Goal: Communication & Community: Answer question/provide support

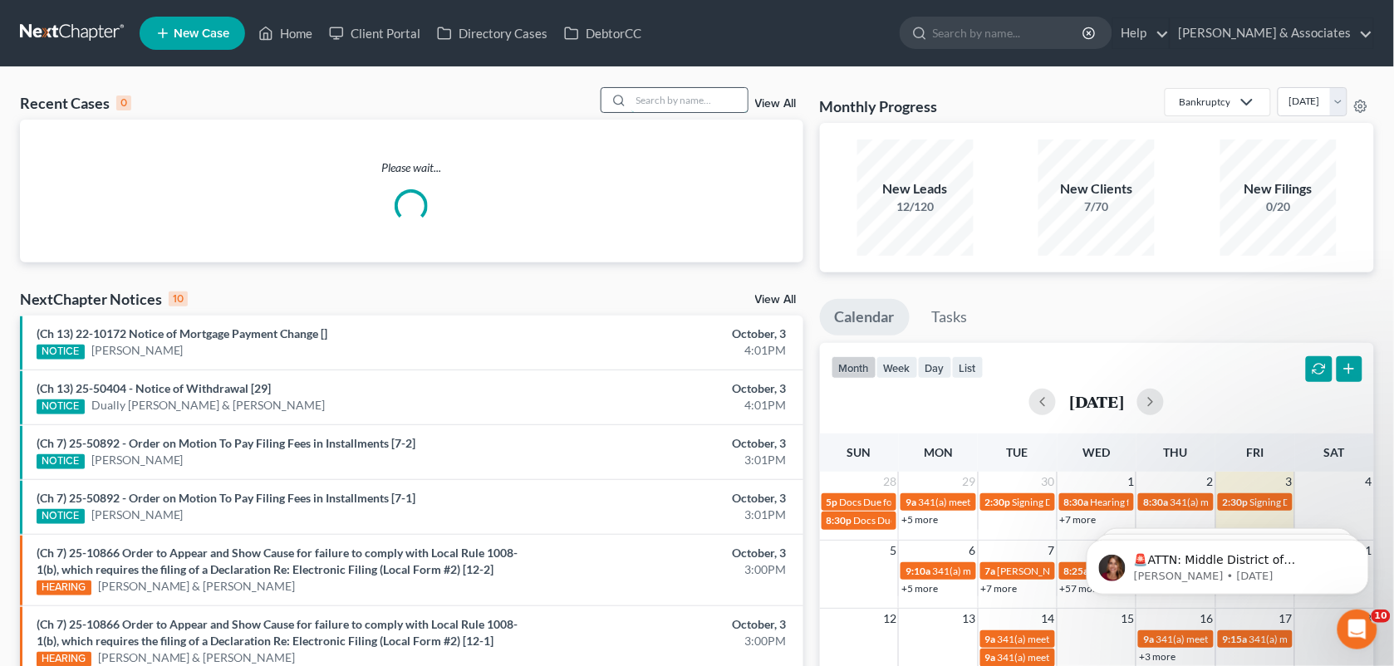
click at [639, 100] on input "search" at bounding box center [689, 100] width 116 height 24
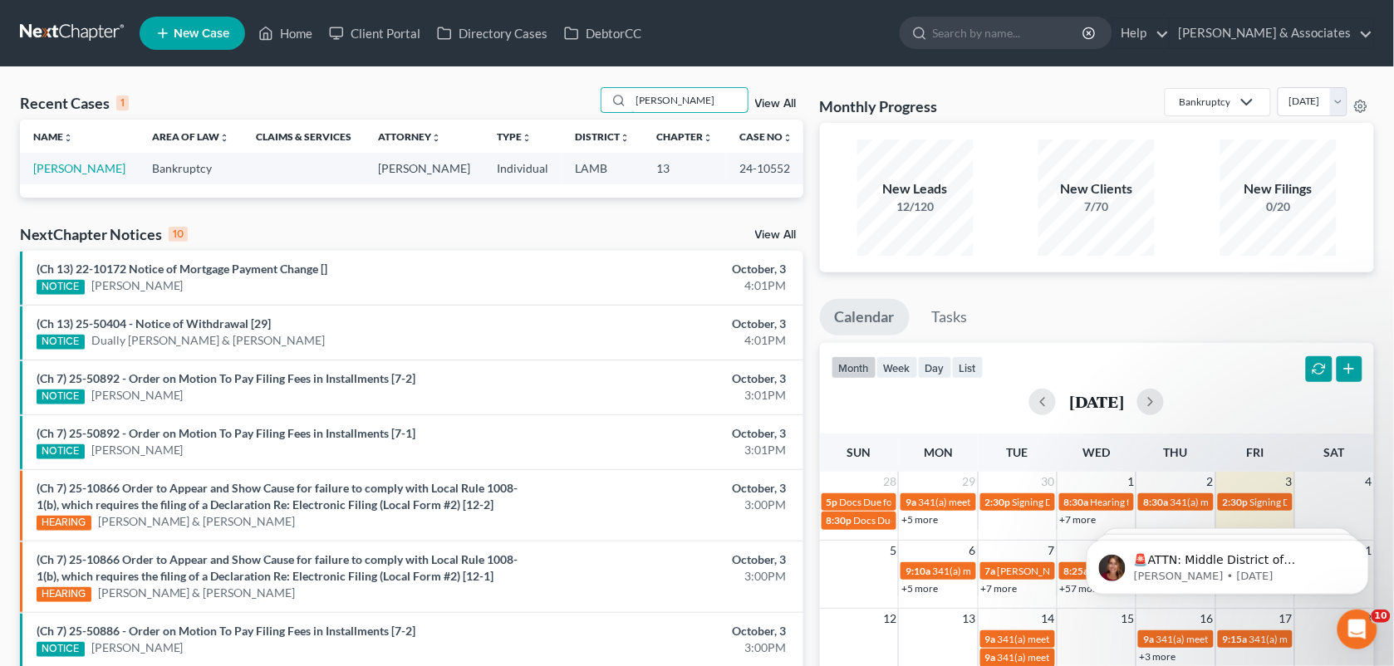
drag, startPoint x: 688, startPoint y: 100, endPoint x: 586, endPoint y: 100, distance: 101.3
click at [586, 100] on div "Recent Cases 1 [PERSON_NAME] View All" at bounding box center [411, 103] width 783 height 32
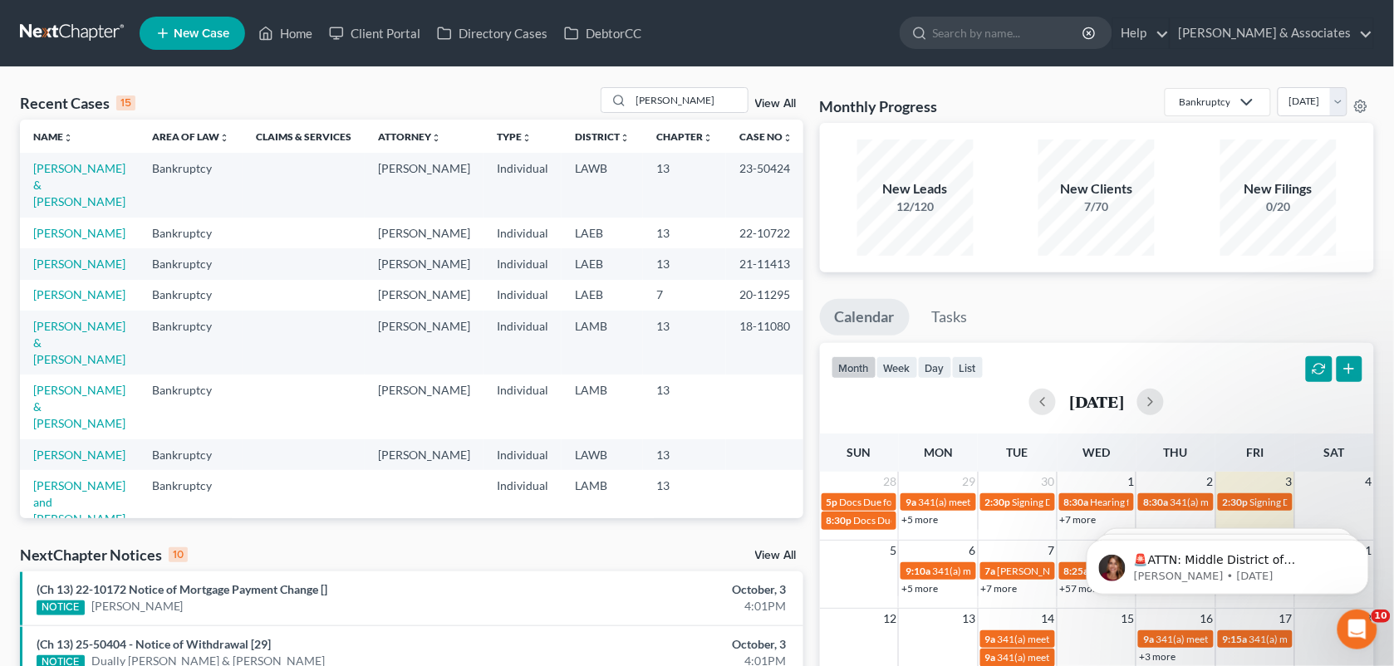
click at [810, 77] on div "Recent Cases 15 [PERSON_NAME] View All Name unfold_more expand_more expand_less…" at bounding box center [697, 632] width 1394 height 1131
click at [704, 101] on input "[PERSON_NAME]" at bounding box center [689, 100] width 116 height 24
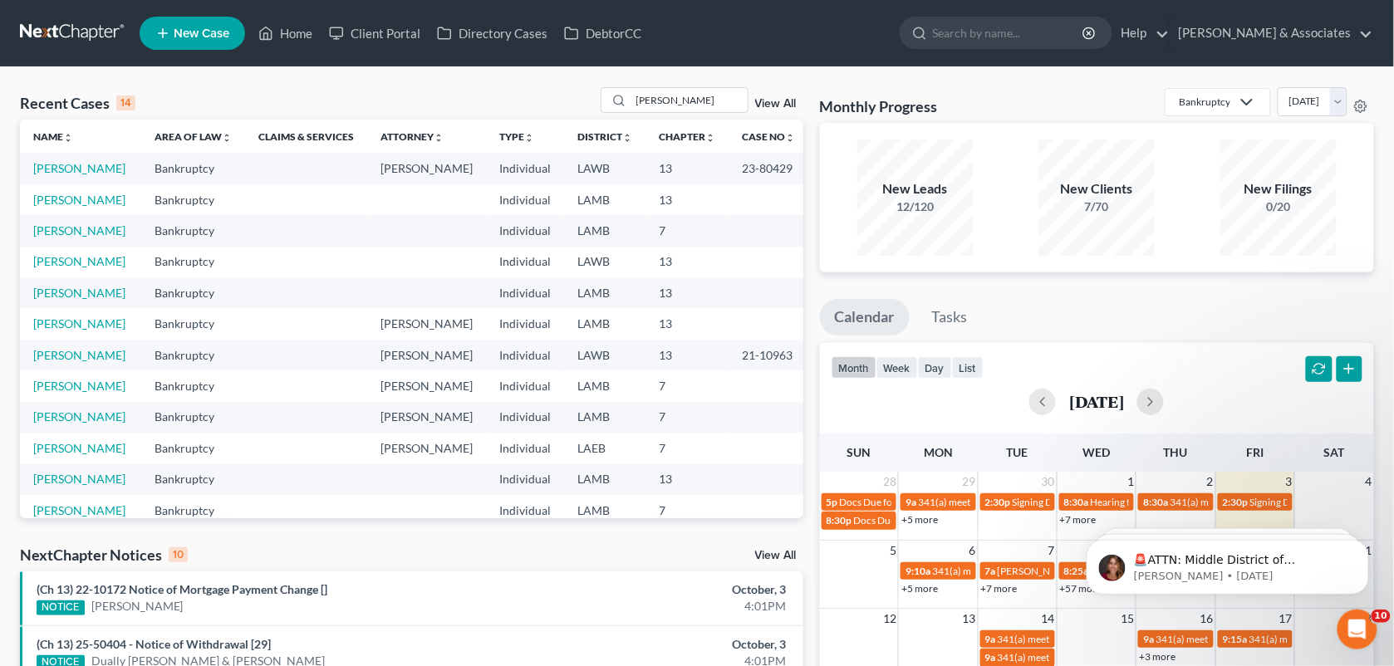
click at [821, 242] on div "New Leads 12/120 New Clients 7/70 New Filings 0/20" at bounding box center [1097, 197] width 555 height 149
click at [698, 92] on input "[PERSON_NAME]" at bounding box center [689, 100] width 116 height 24
type input "g"
type input "[PERSON_NAME]"
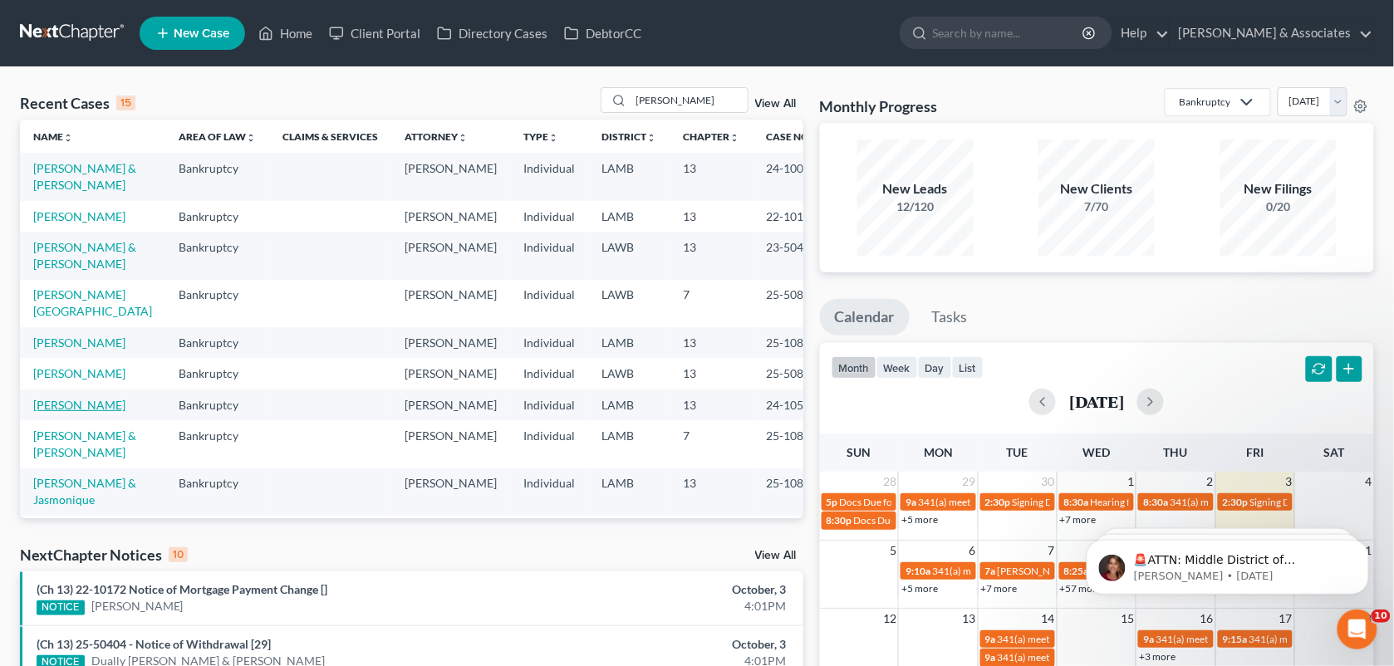
click at [72, 412] on link "[PERSON_NAME]" at bounding box center [79, 405] width 92 height 14
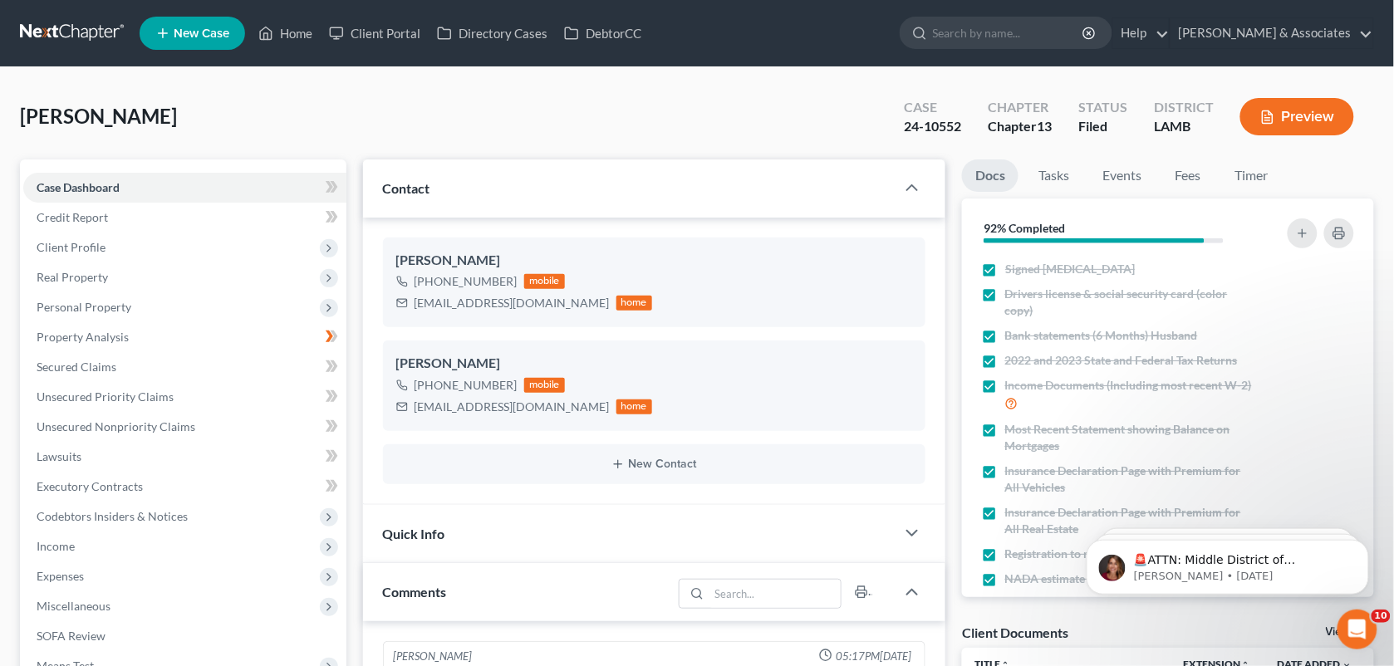
click at [831, 130] on div "[PERSON_NAME] Upgraded Case 24-10552 Chapter Chapter 13 Status Filed District […" at bounding box center [697, 123] width 1354 height 72
click at [835, 110] on div "[PERSON_NAME] Upgraded Case 24-10552 Chapter Chapter 13 Status Filed District […" at bounding box center [697, 123] width 1354 height 72
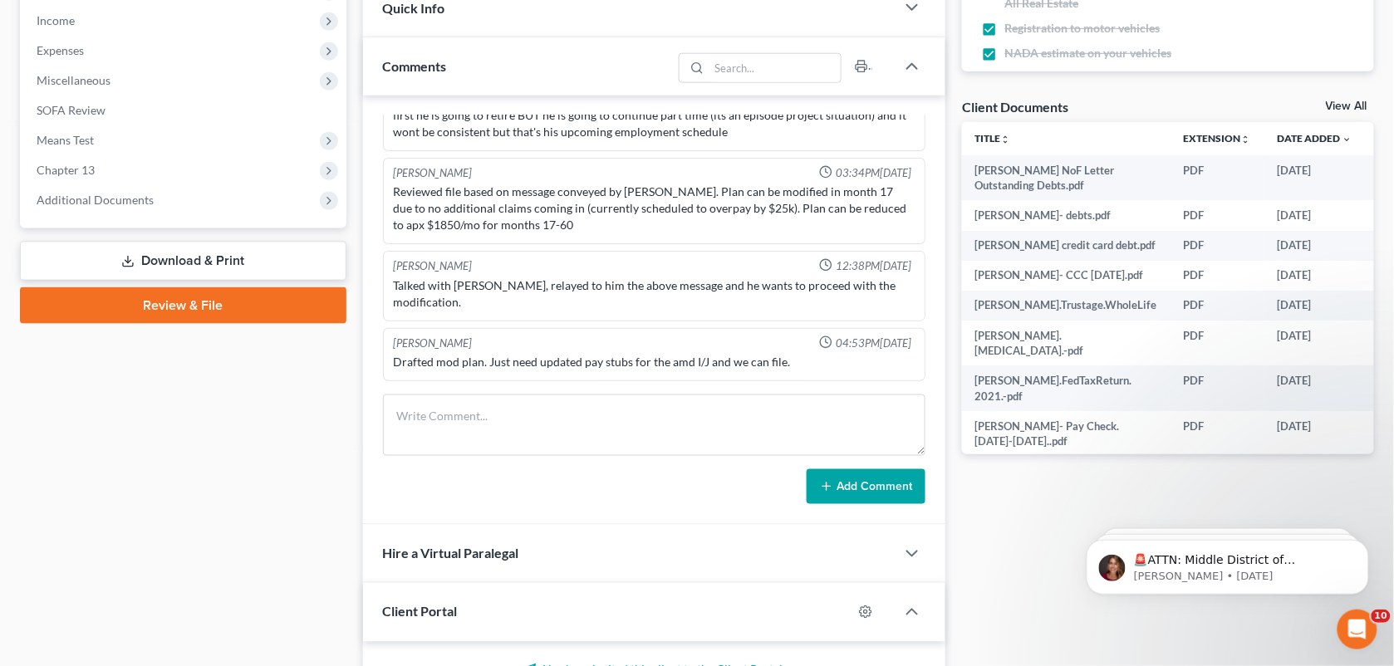
scroll to position [612, 0]
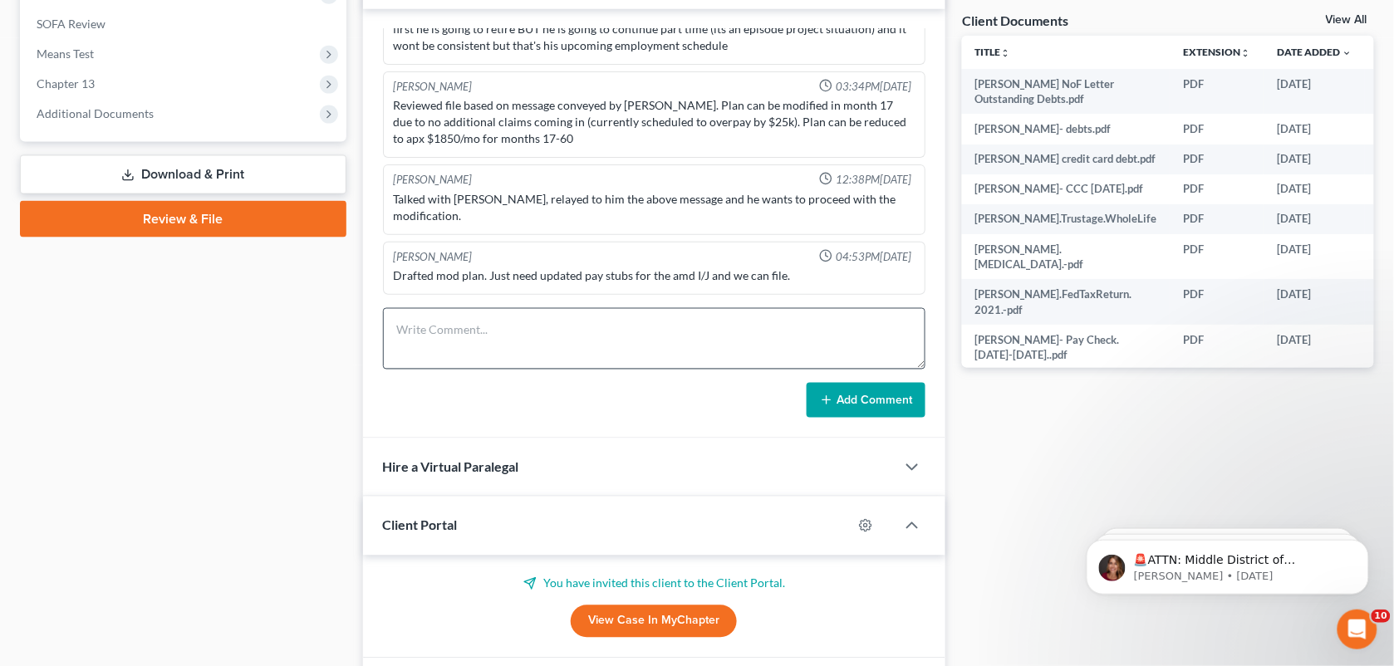
drag, startPoint x: 1040, startPoint y: 426, endPoint x: 583, endPoint y: 332, distance: 466.3
click at [1040, 426] on div "Docs Tasks Events Fees Timer 92% Completed Nothing here yet! Signed [MEDICAL_DA…" at bounding box center [1167, 347] width 429 height 1600
click at [583, 332] on textarea at bounding box center [654, 338] width 543 height 61
click at [749, 324] on textarea at bounding box center [654, 338] width 543 height 61
paste textarea "a call and get pay stubs from the last 90 days? Plan is ready to be filed but I…"
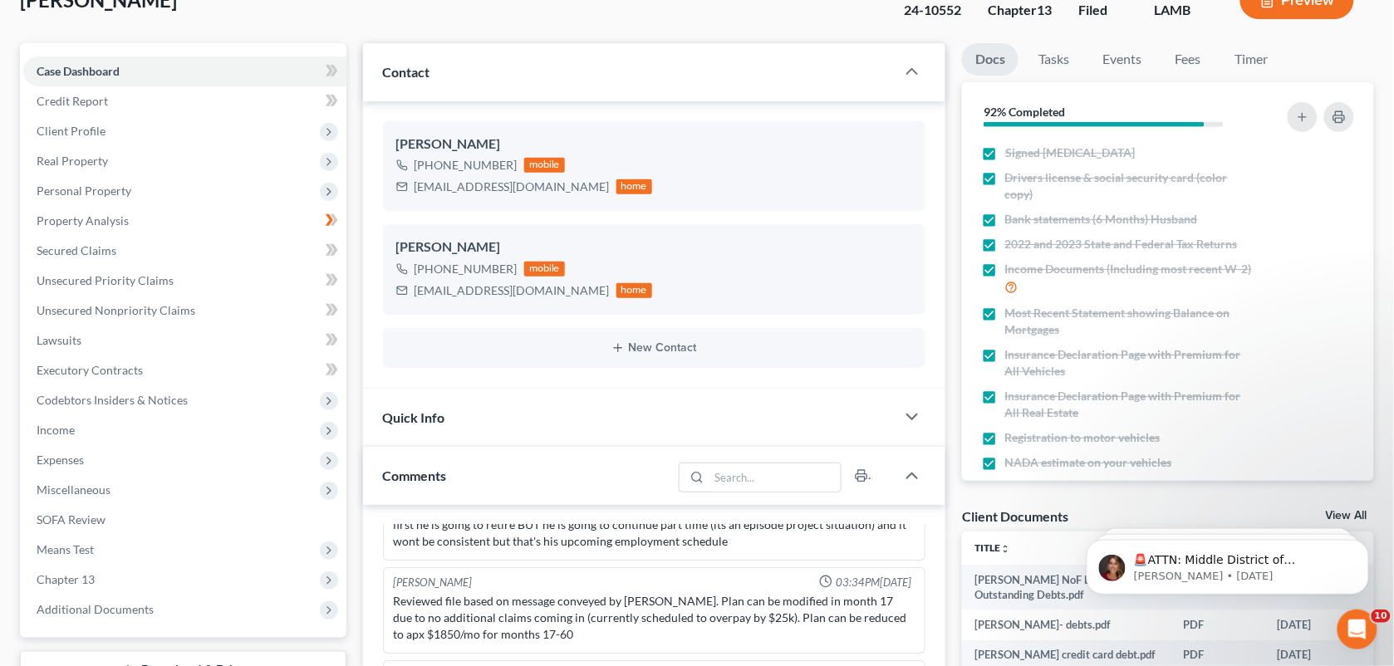
scroll to position [104, 0]
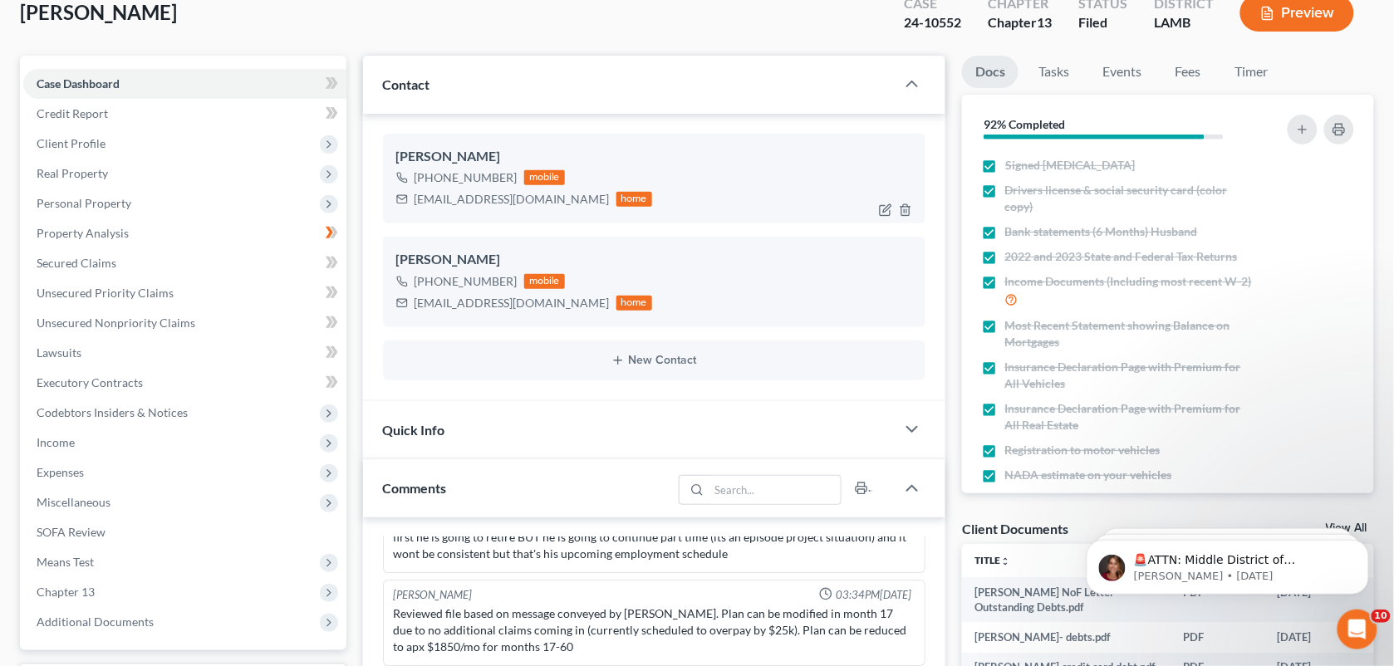
drag, startPoint x: 508, startPoint y: 179, endPoint x: 432, endPoint y: 177, distance: 76.4
click at [432, 177] on div "[PHONE_NUMBER]" at bounding box center [465, 177] width 103 height 17
copy div "225) 324-7461"
click at [508, 9] on div "[PERSON_NAME] Upgraded Case 24-10552 Chapter Chapter 13 Status Filed District […" at bounding box center [697, 19] width 1354 height 72
click at [520, 408] on div "Quick Info" at bounding box center [629, 429] width 533 height 57
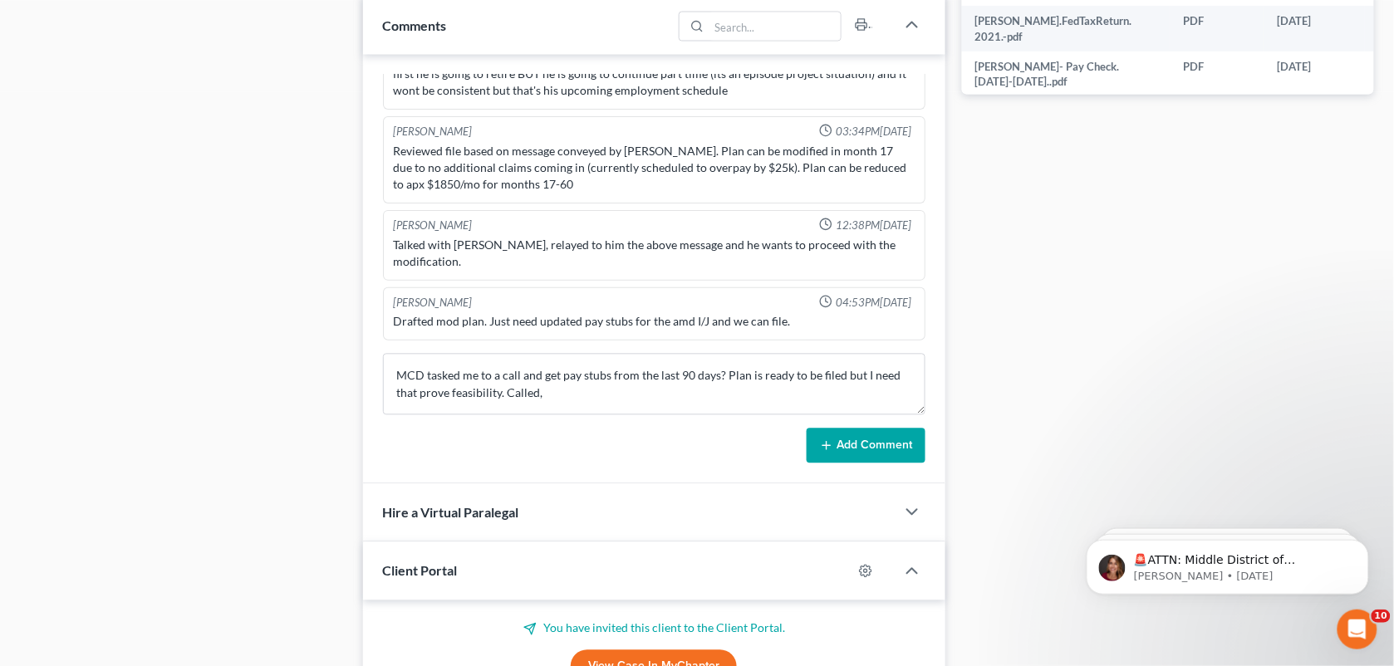
scroll to position [1014, 0]
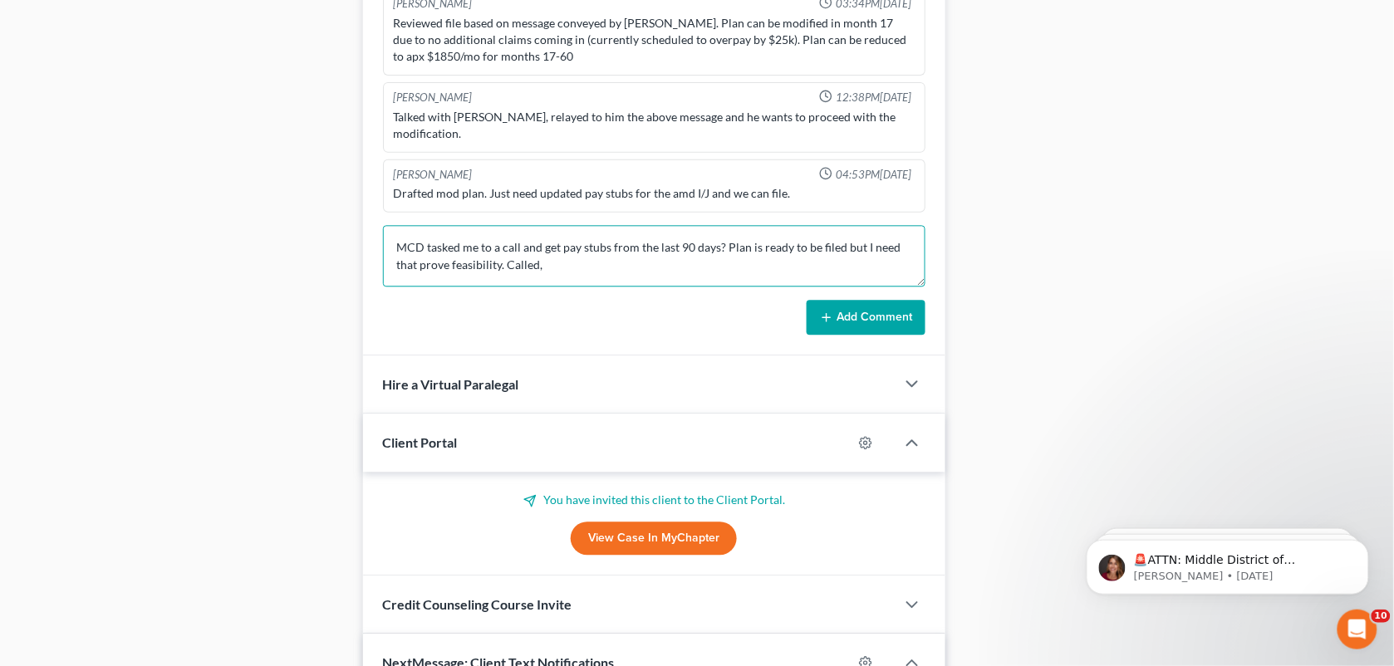
click at [590, 285] on textarea "MCD tasked me to a call and get pay stubs from the last 90 days? Plan is ready …" at bounding box center [654, 255] width 543 height 61
click at [596, 267] on textarea "MCD tasked me to a call and get pay stubs from the last 90 days? Plan is ready …" at bounding box center [654, 255] width 543 height 61
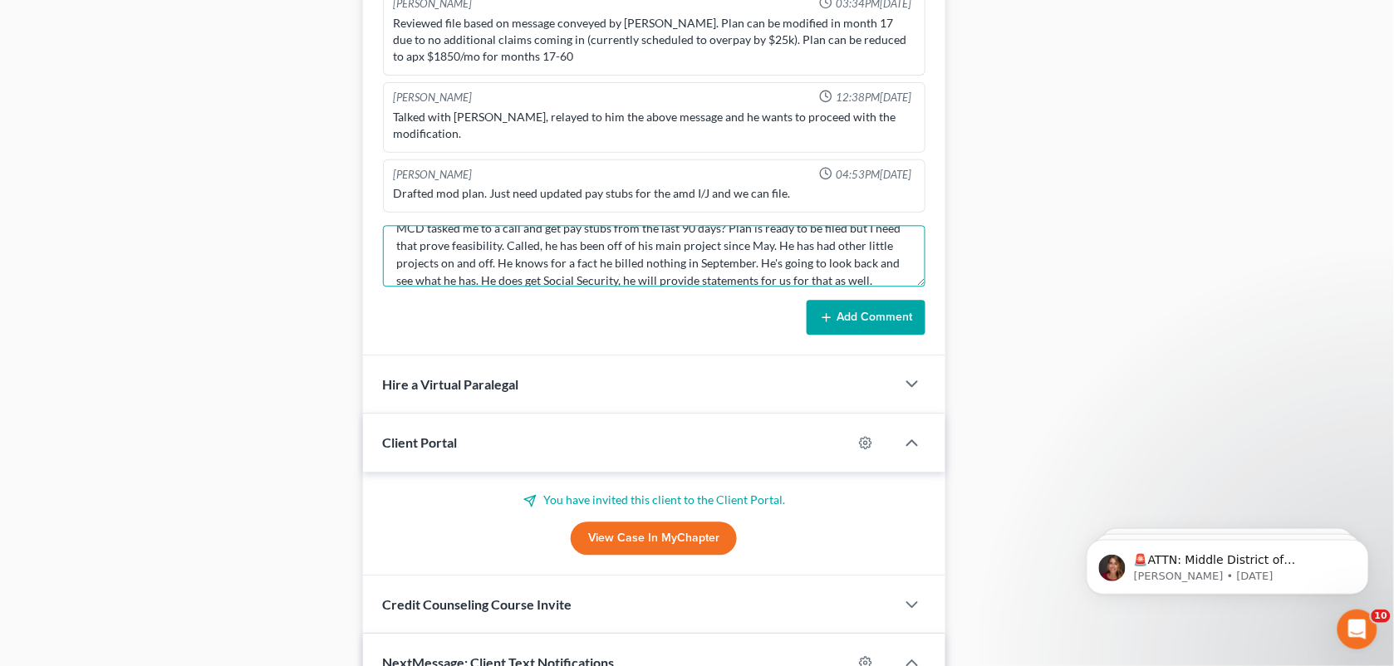
click at [752, 262] on textarea "MCD tasked me to a call and get pay stubs from the last 90 days? Plan is ready …" at bounding box center [654, 255] width 543 height 61
drag, startPoint x: 869, startPoint y: 278, endPoint x: 507, endPoint y: 270, distance: 362.2
click at [507, 270] on textarea "MCD tasked me to a call and get pay stubs from the last 90 days? Plan is ready …" at bounding box center [654, 255] width 543 height 61
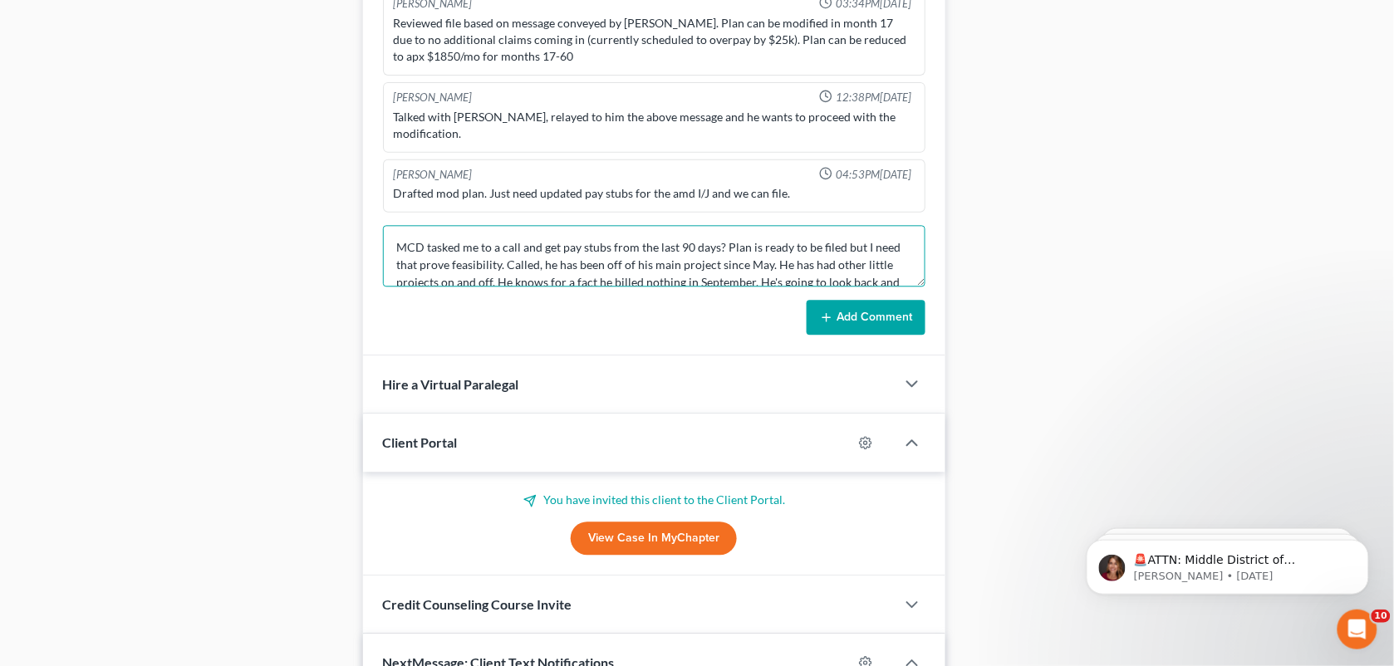
scroll to position [34, 0]
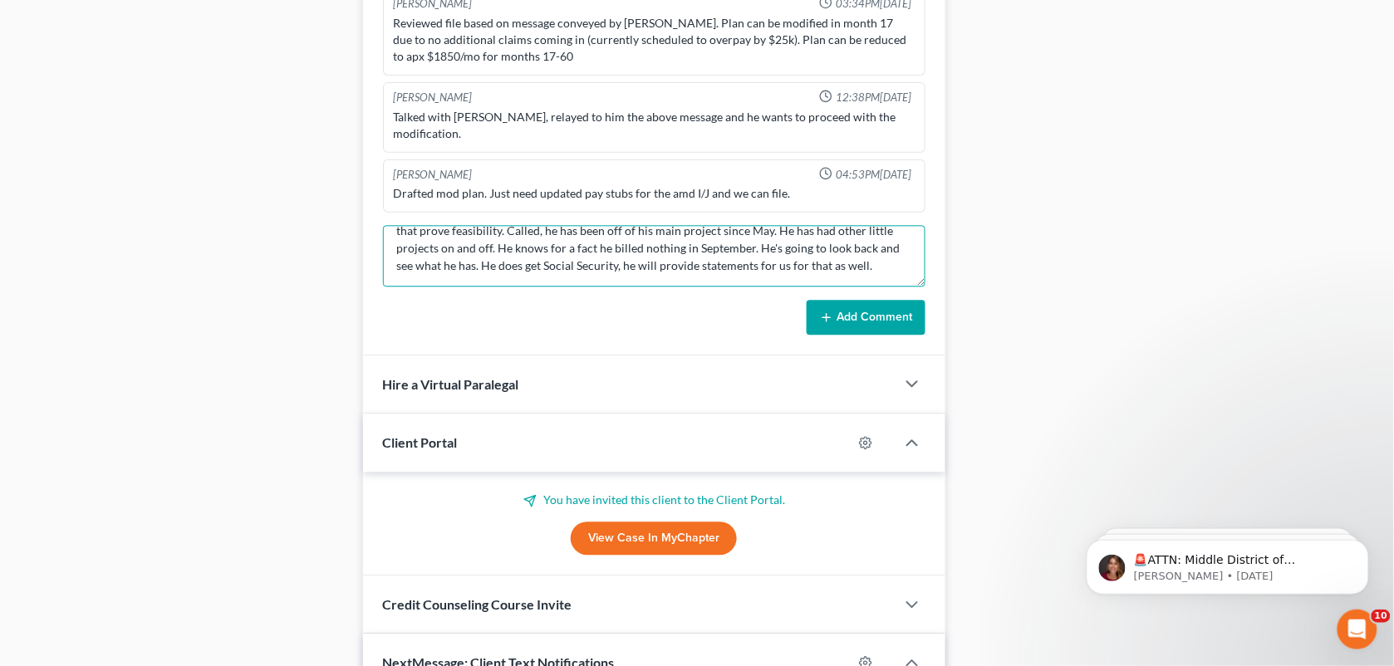
drag, startPoint x: 505, startPoint y: 230, endPoint x: 873, endPoint y: 272, distance: 370.2
click at [873, 272] on textarea "MCD tasked me to a call and get pay stubs from the last 90 days? Plan is ready …" at bounding box center [654, 255] width 543 height 61
type textarea "MCD tasked me to a call and get pay stubs from the last 90 days? Plan is ready …"
click at [866, 313] on button "Add Comment" at bounding box center [865, 317] width 119 height 35
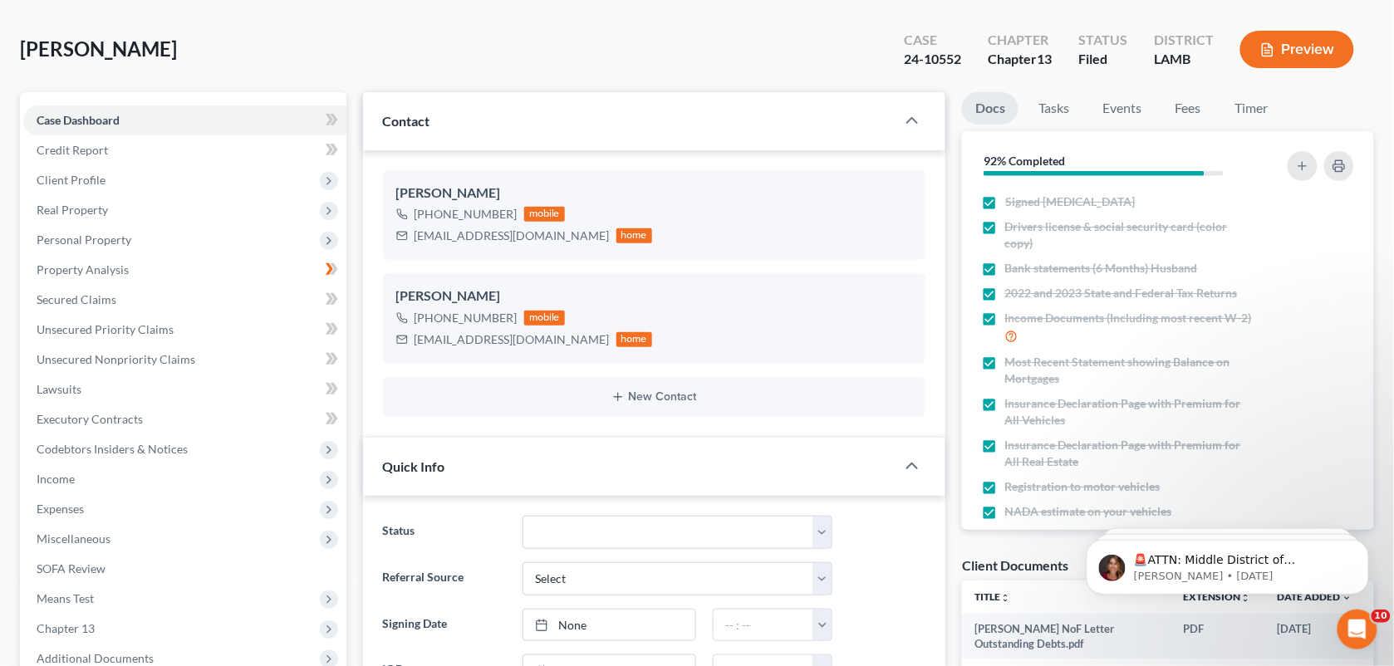
scroll to position [0, 0]
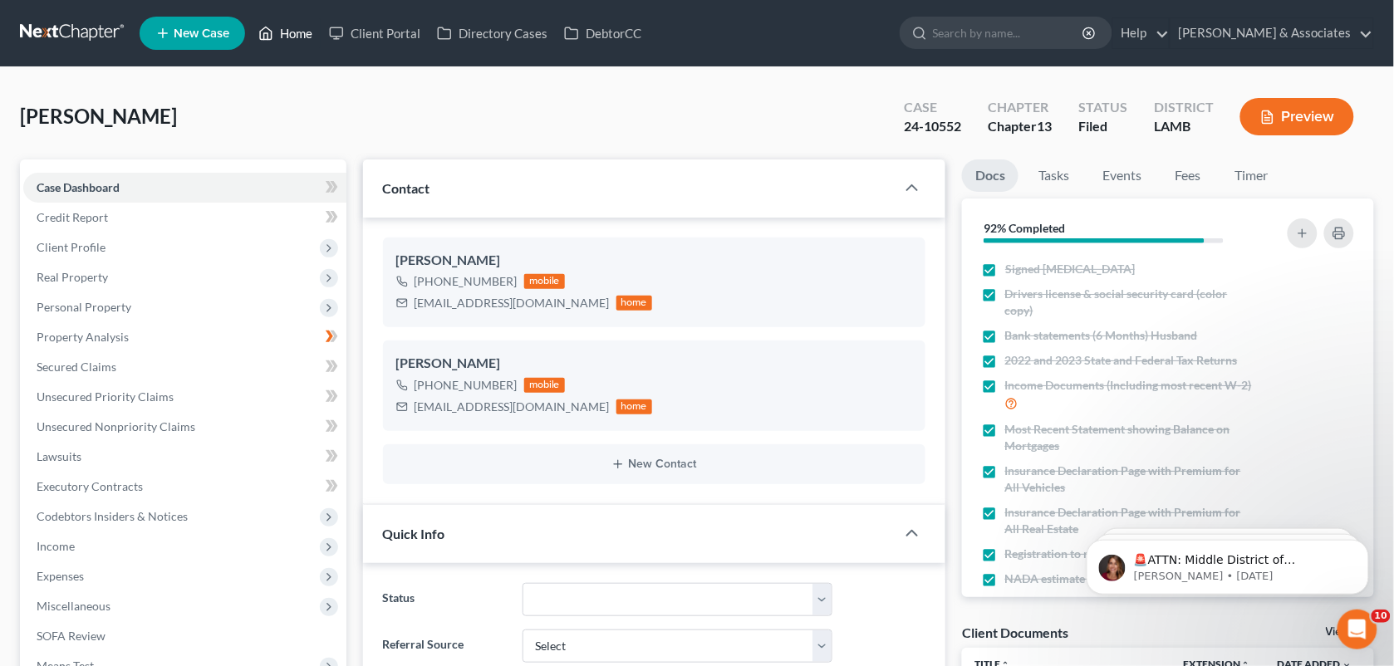
click at [289, 36] on link "Home" at bounding box center [285, 33] width 71 height 30
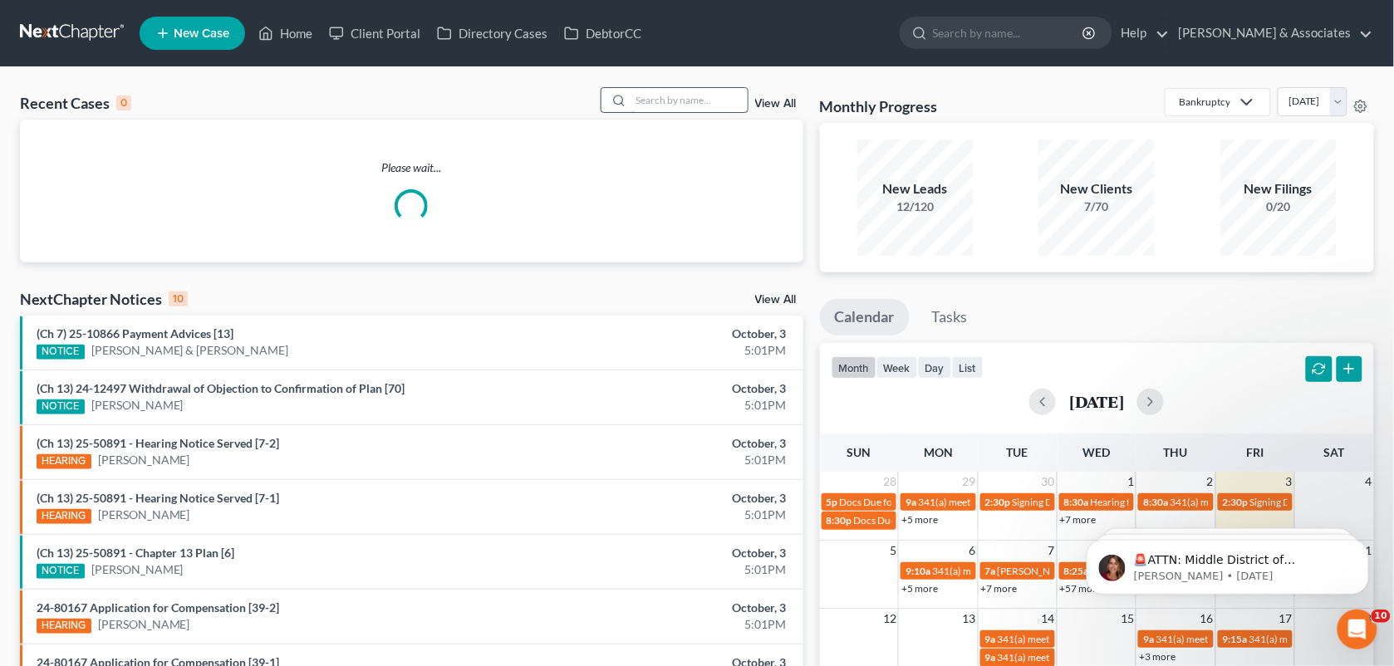
click at [660, 84] on div "Recent Cases 0 View All Please wait... NextChapter Notices 10 View All (Ch 7) 2…" at bounding box center [697, 498] width 1394 height 862
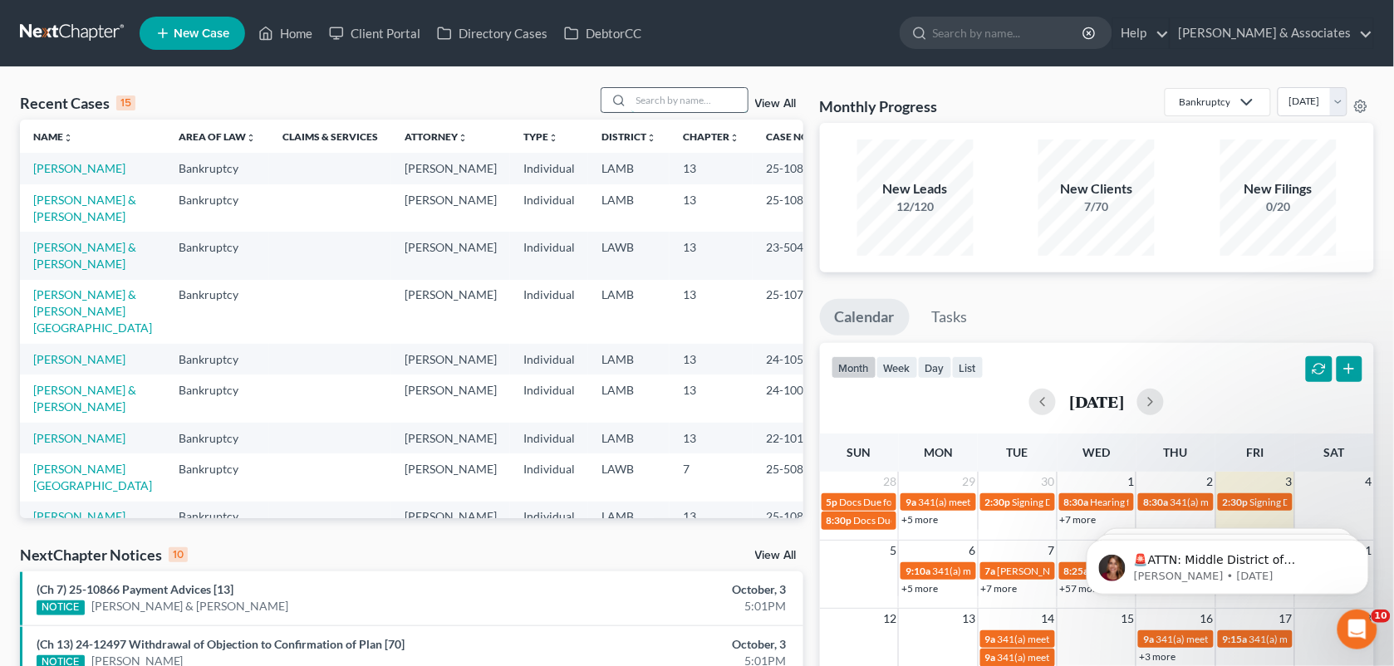
click at [662, 96] on input "search" at bounding box center [689, 100] width 116 height 24
type input "[PERSON_NAME]"
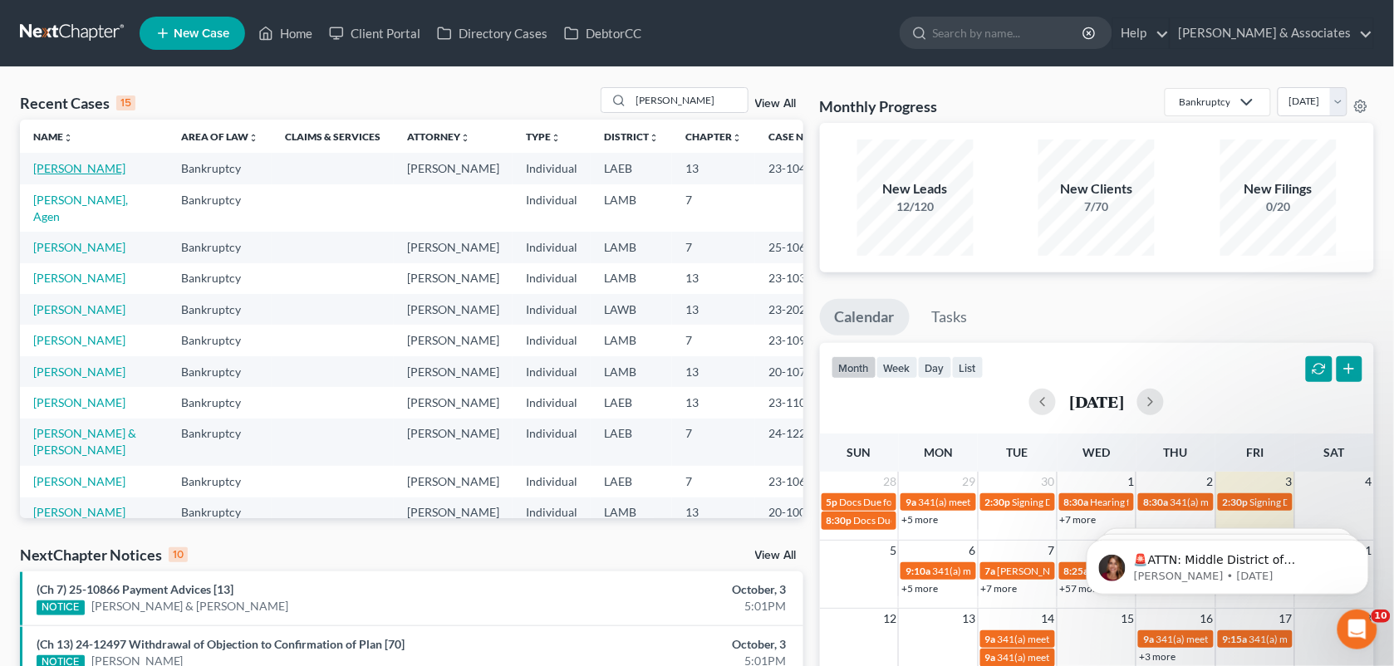
click at [91, 162] on link "[PERSON_NAME]" at bounding box center [79, 168] width 92 height 14
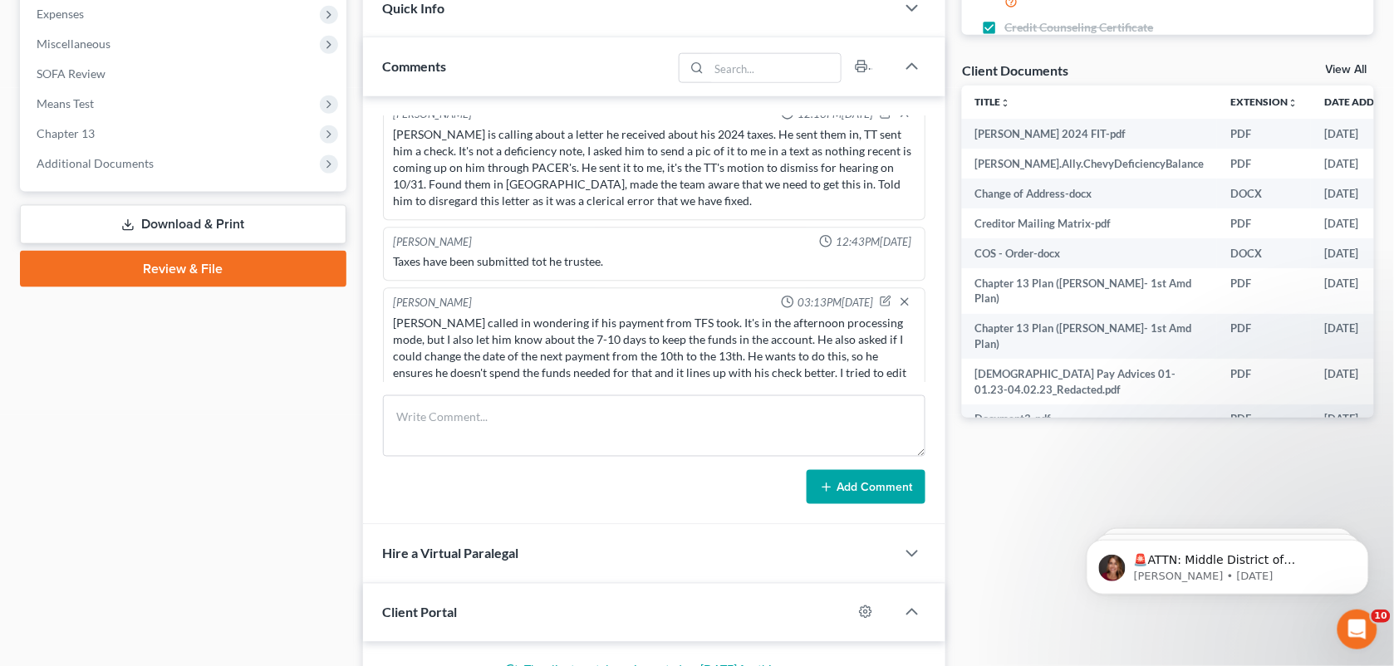
scroll to position [2272, 0]
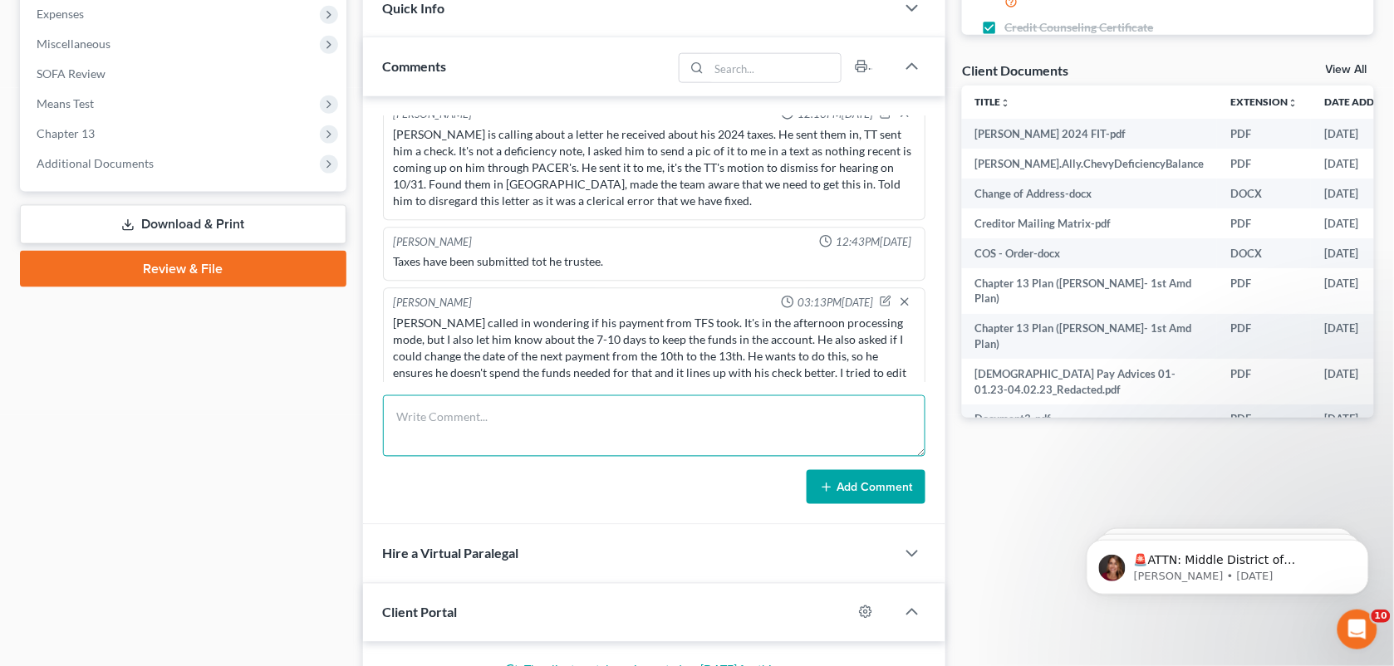
click at [665, 429] on textarea at bounding box center [654, 425] width 543 height 61
type textarea "Was able to change that TFS payment until the 13th instead of the 10th."
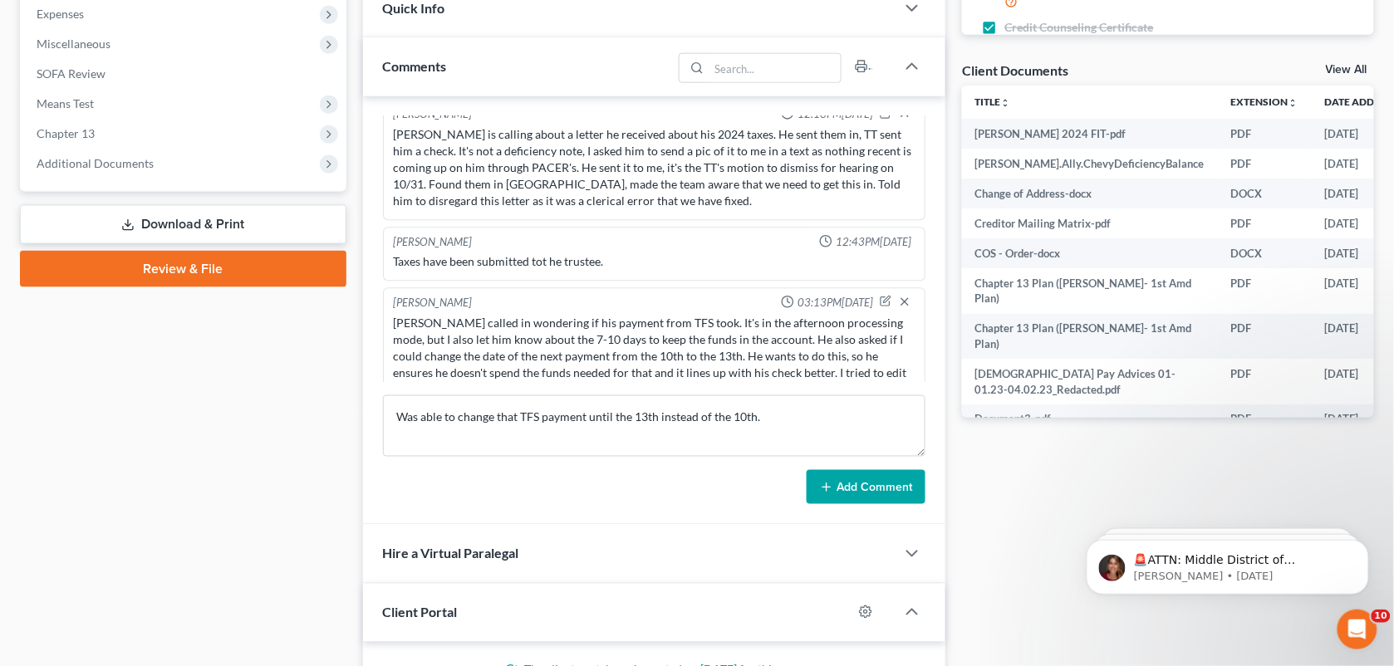
click at [831, 498] on button "Add Comment" at bounding box center [865, 487] width 119 height 35
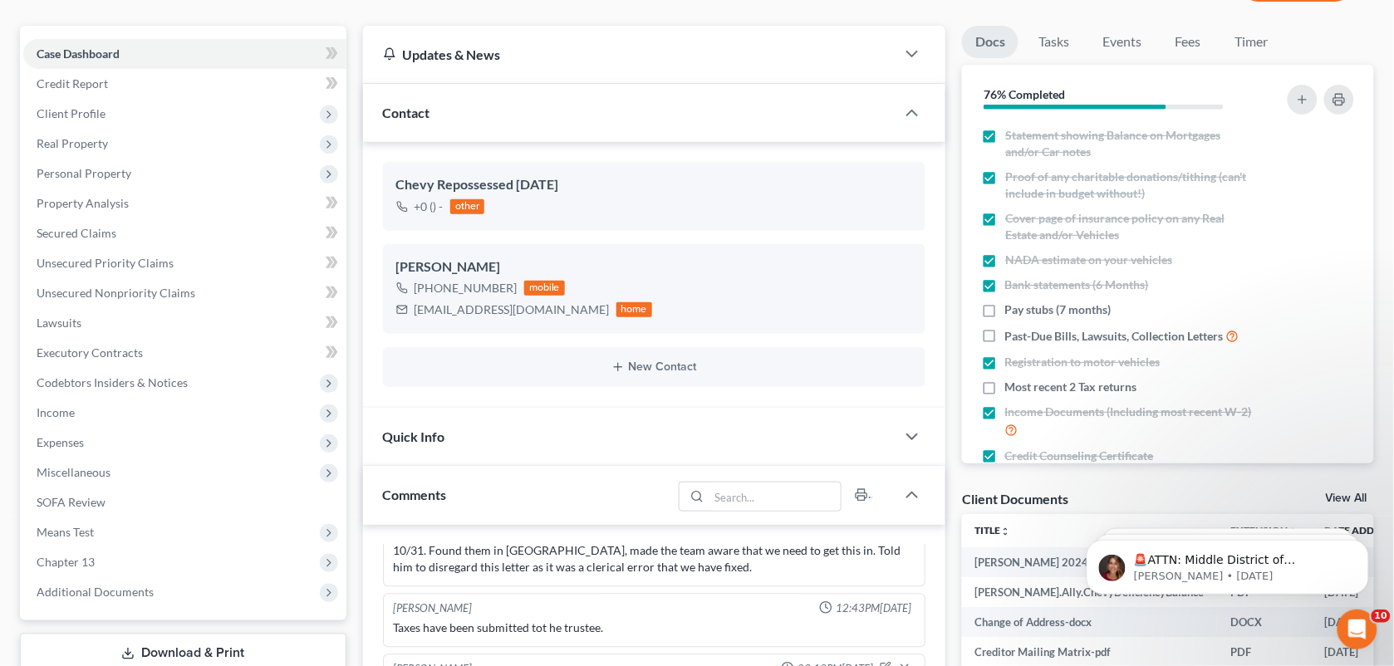
scroll to position [0, 0]
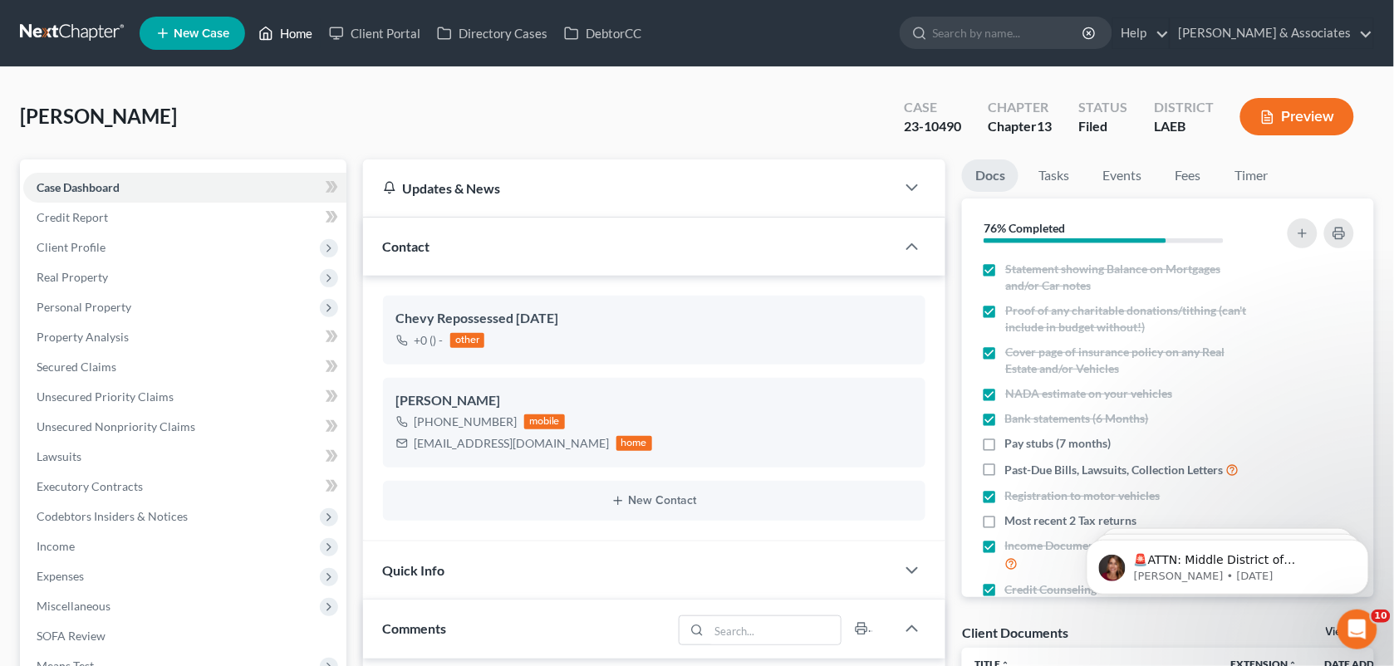
click at [293, 42] on link "Home" at bounding box center [285, 33] width 71 height 30
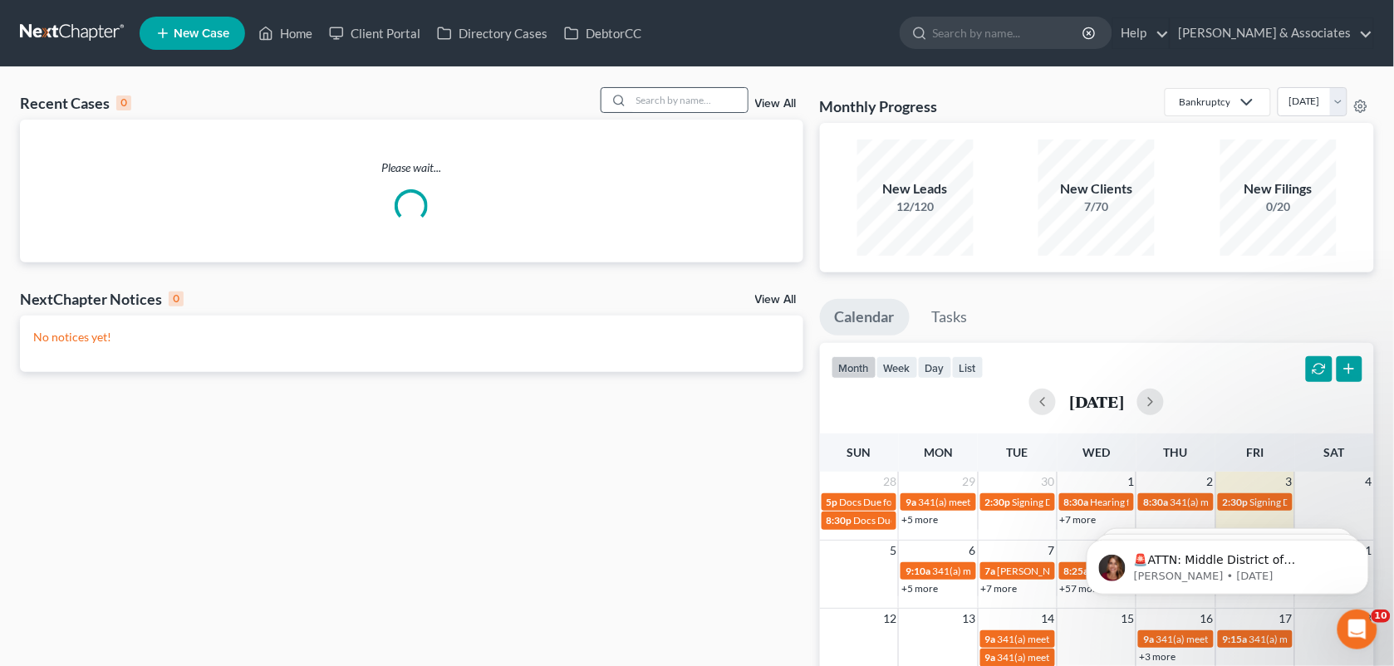
click at [628, 105] on div at bounding box center [616, 100] width 30 height 24
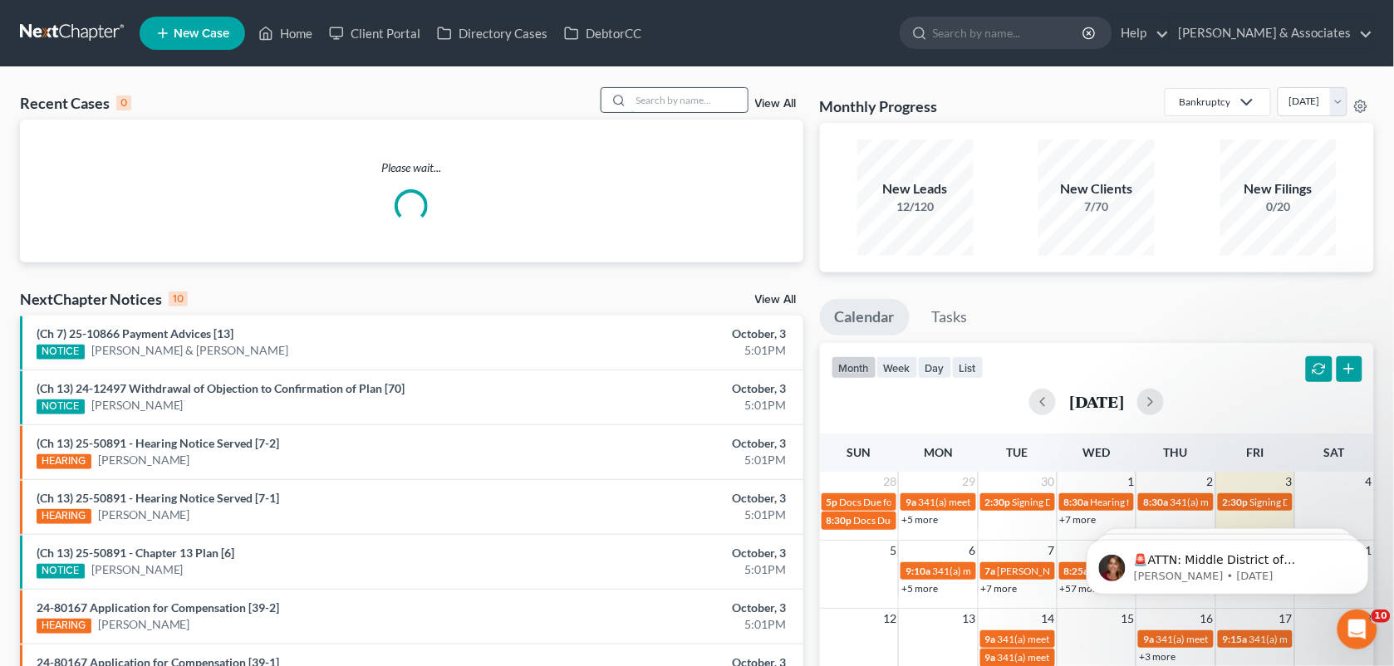
click at [657, 101] on input "search" at bounding box center [689, 100] width 116 height 24
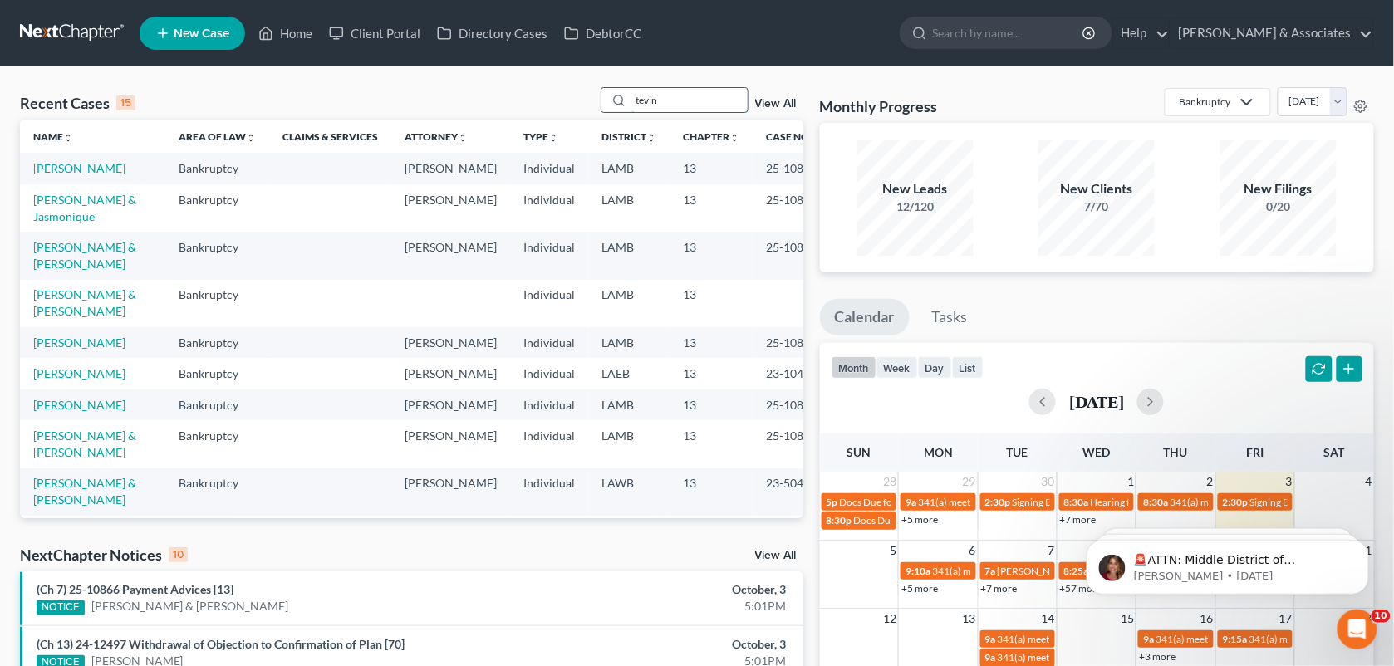
type input "tevin"
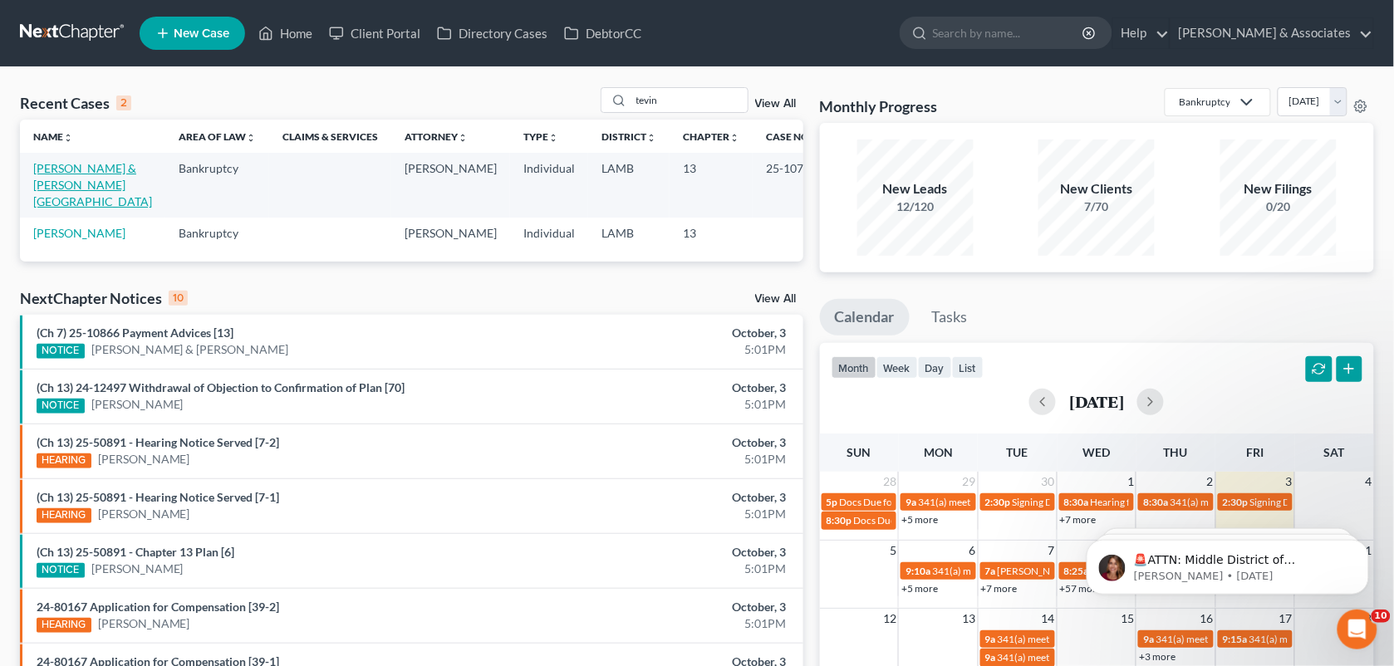
click at [61, 172] on link "[PERSON_NAME] & [PERSON_NAME][GEOGRAPHIC_DATA]" at bounding box center [92, 184] width 119 height 47
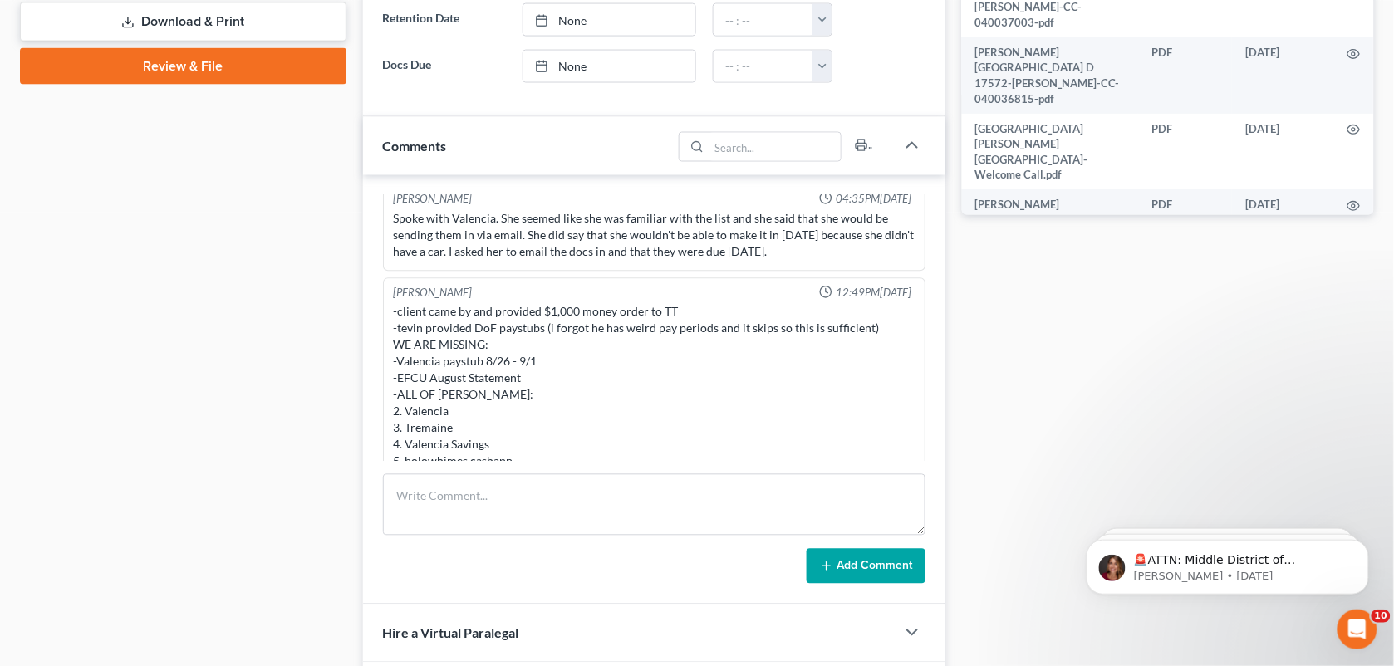
scroll to position [773, 0]
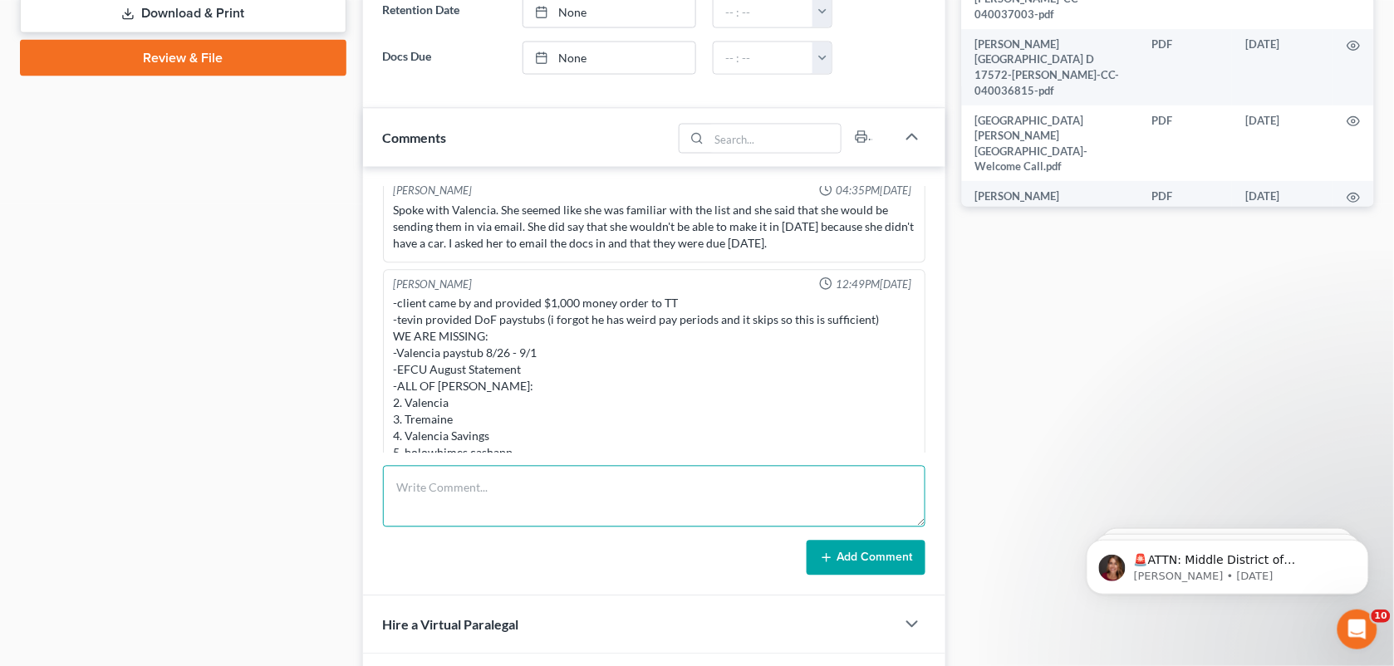
click at [613, 482] on textarea at bounding box center [654, 496] width 543 height 61
paste textarea "[PERSON_NAME] said that he won't be able to get the actual statements from the …"
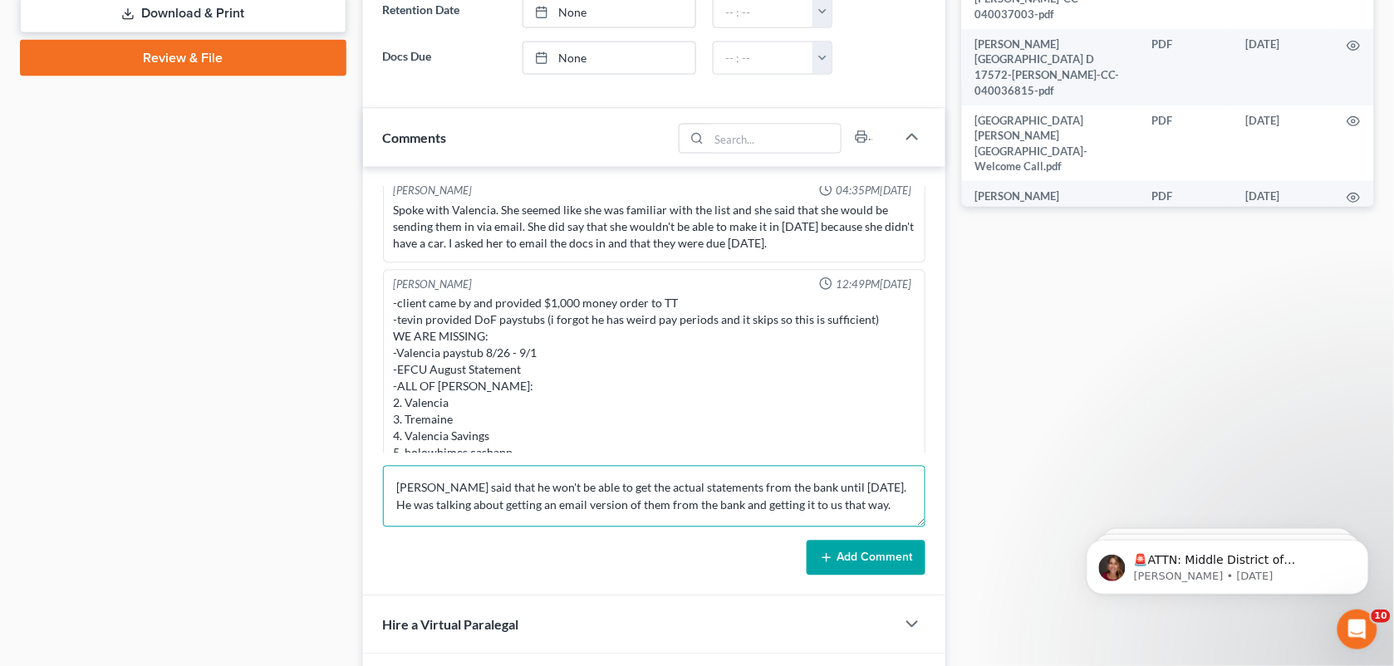
click at [424, 497] on textarea "[PERSON_NAME] said that he won't be able to get the actual statements from the …" at bounding box center [654, 496] width 543 height 61
type textarea "[PERSON_NAME] called in and wanted to see if [PERSON_NAME] got his email. I cal…"
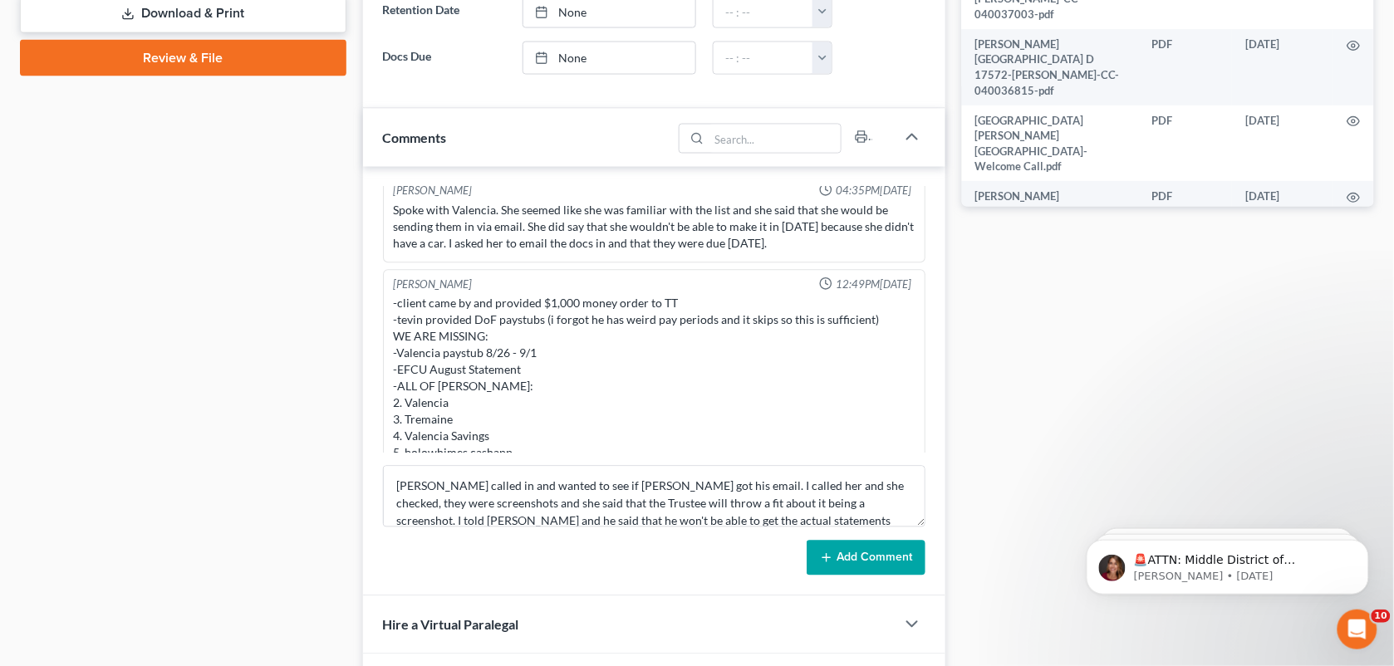
click at [844, 558] on button "Add Comment" at bounding box center [865, 558] width 119 height 35
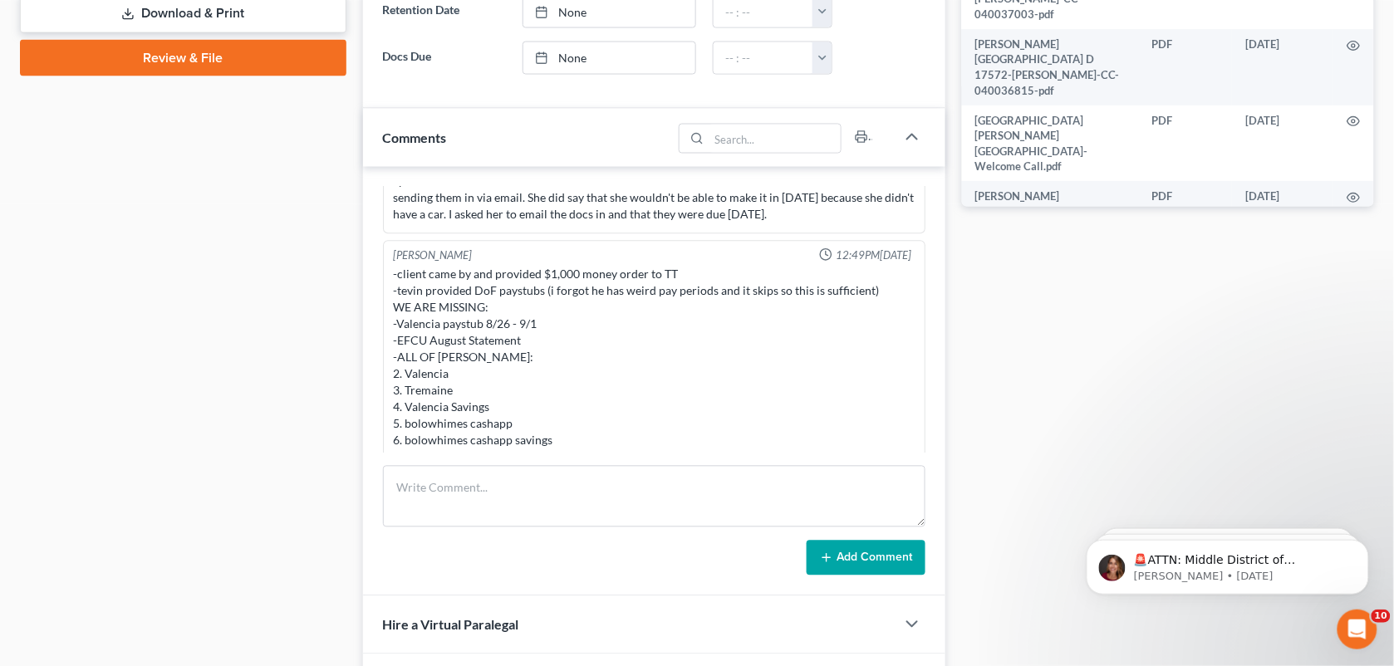
scroll to position [3177, 0]
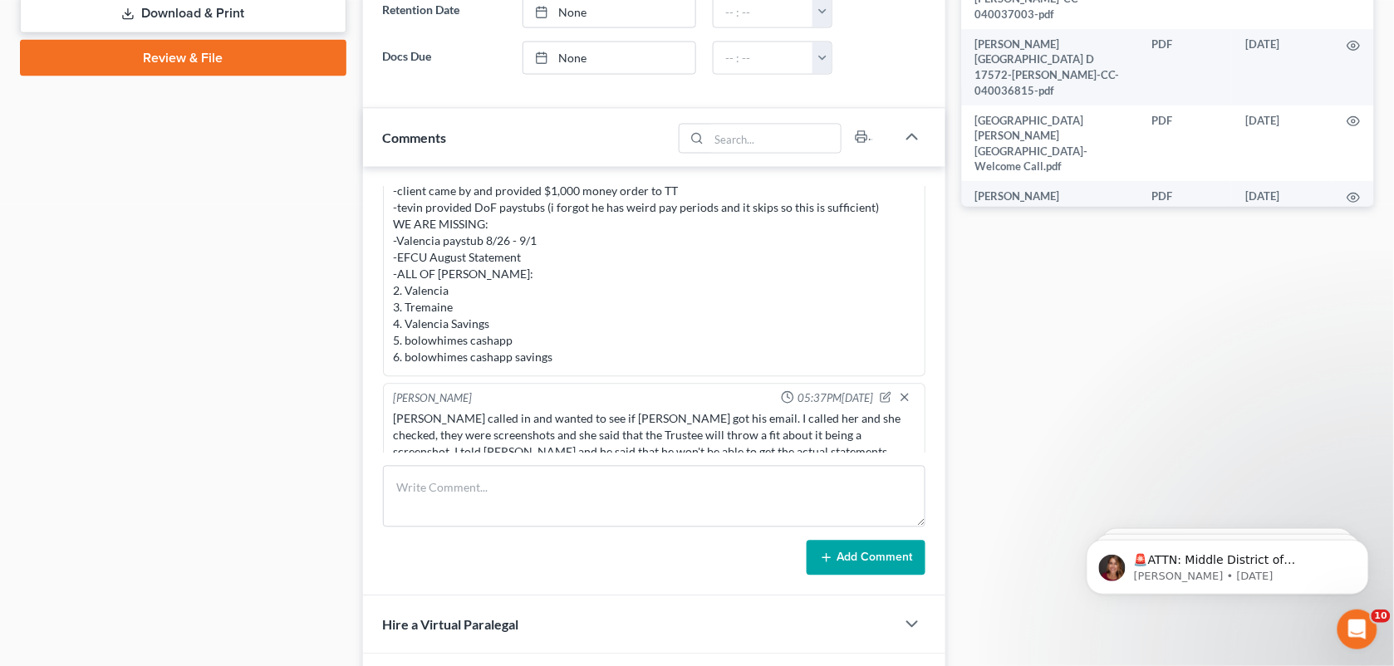
click at [1005, 461] on div "Docs Tasks Events Fees Timer 69% Completed Nothing here yet! Signed [MEDICAL_DA…" at bounding box center [1167, 107] width 429 height 1443
click at [1055, 272] on div "Docs Tasks Events Fees Timer 69% Completed Nothing here yet! Signed [MEDICAL_DA…" at bounding box center [1167, 107] width 429 height 1443
